Goal: Information Seeking & Learning: Learn about a topic

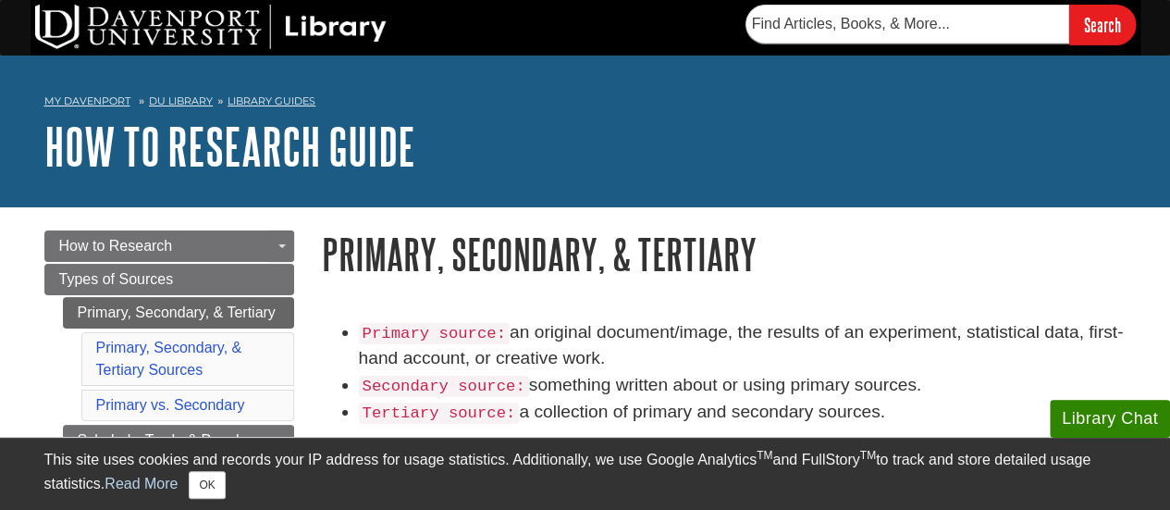
scroll to position [1209, 0]
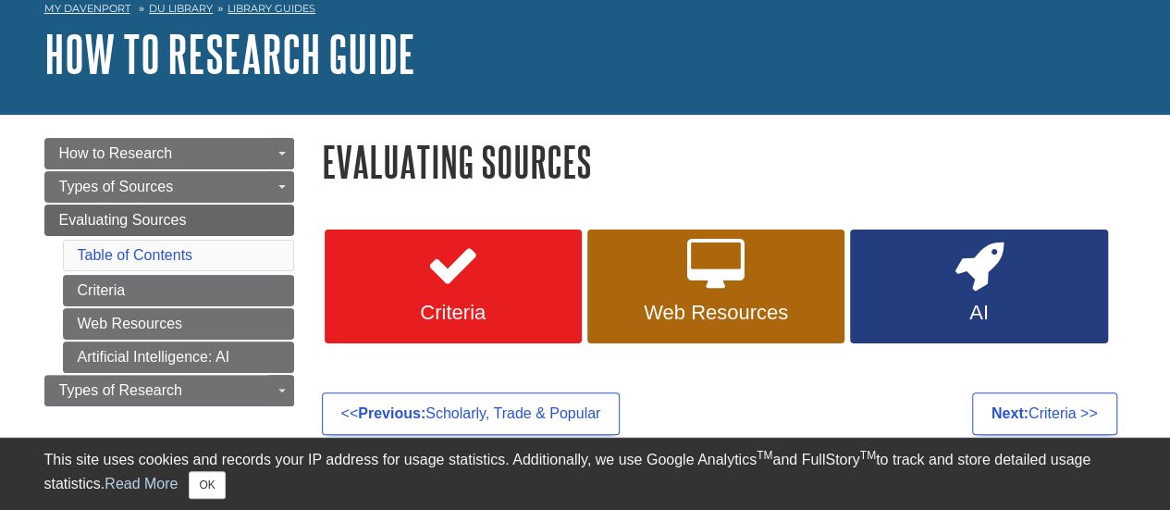
scroll to position [93, 0]
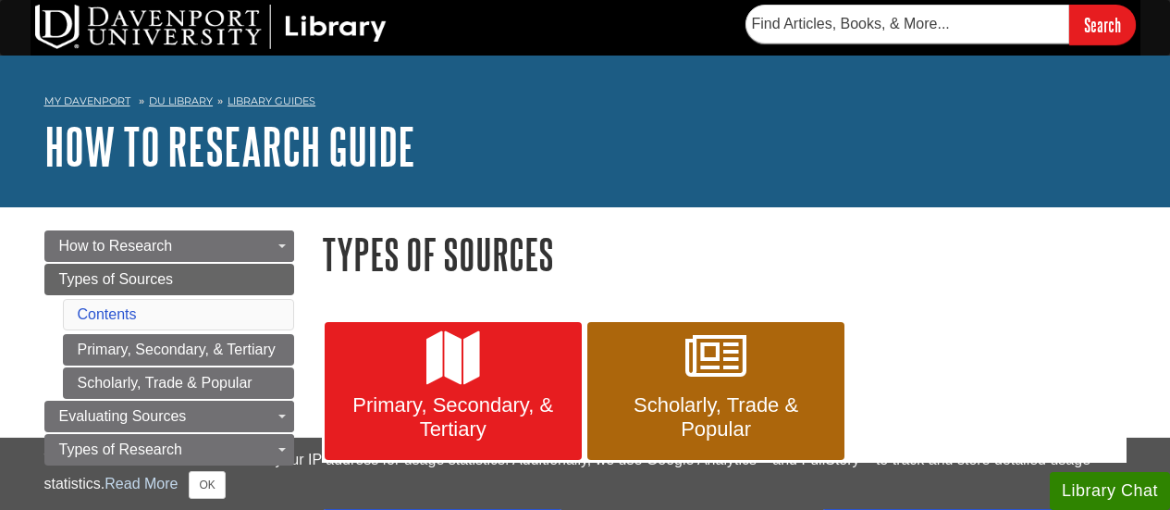
scroll to position [185, 0]
